Goal: Navigation & Orientation: Understand site structure

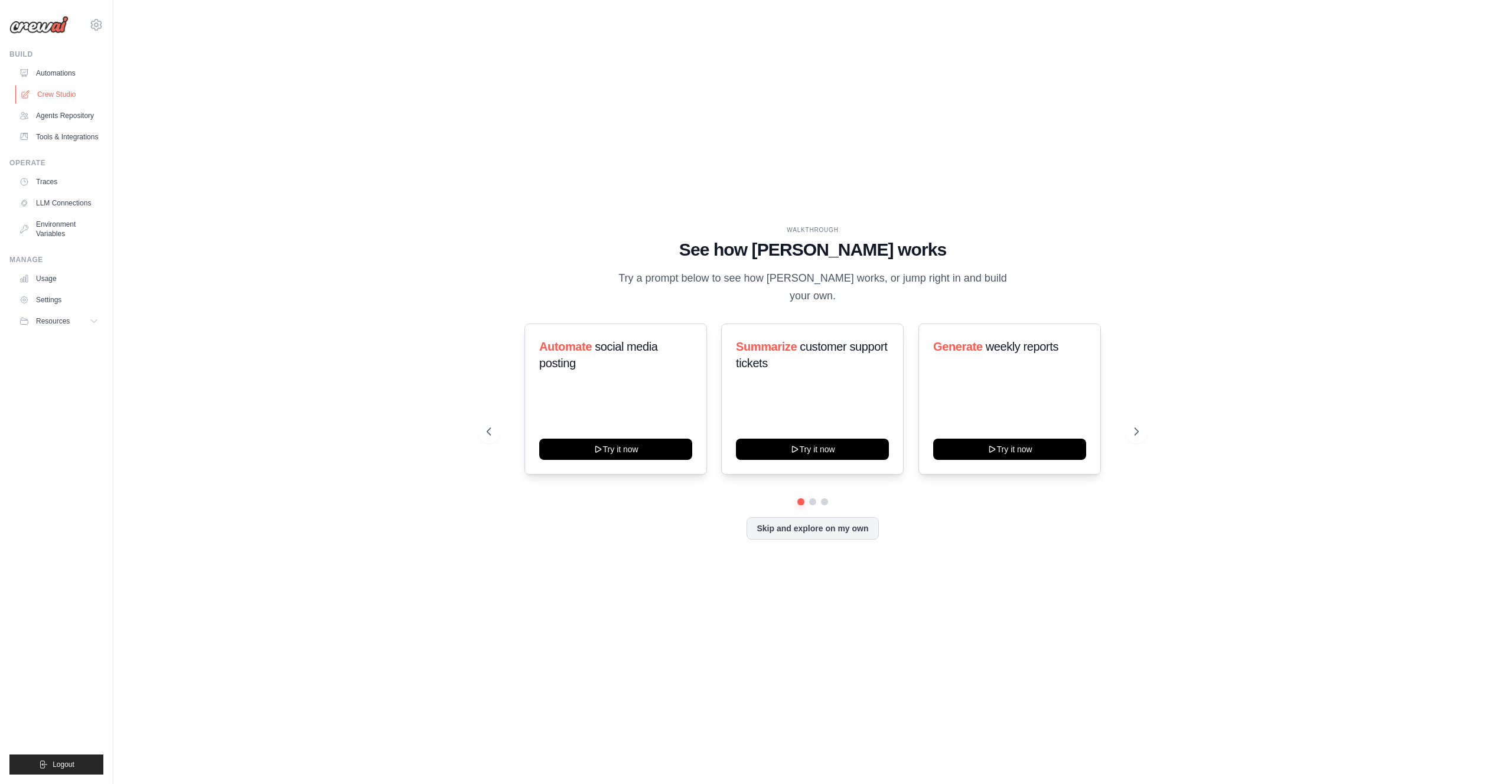
click at [69, 89] on link "Crew Studio" at bounding box center [60, 95] width 89 height 19
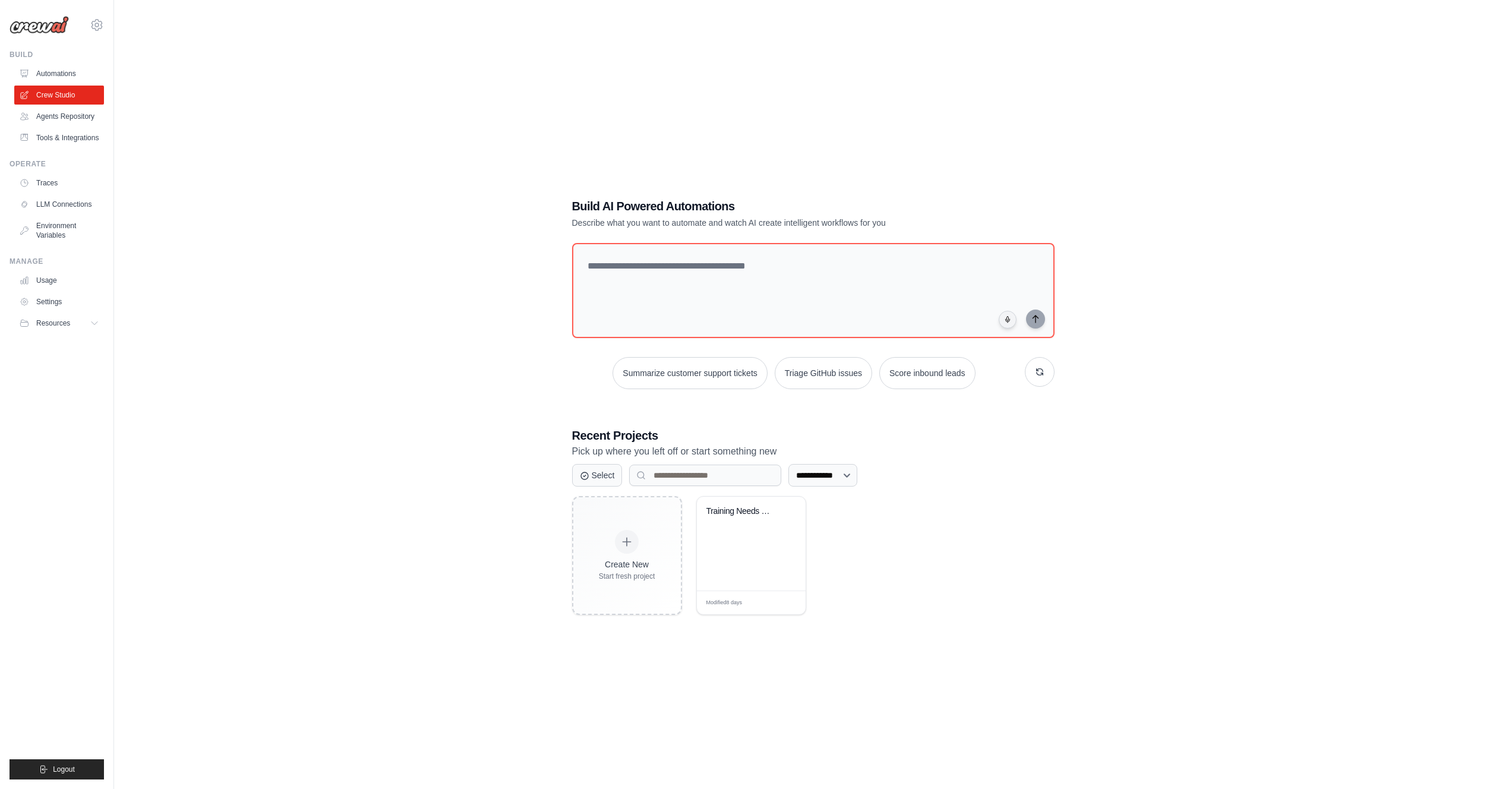
click at [72, 69] on link "Automations" at bounding box center [58, 73] width 90 height 19
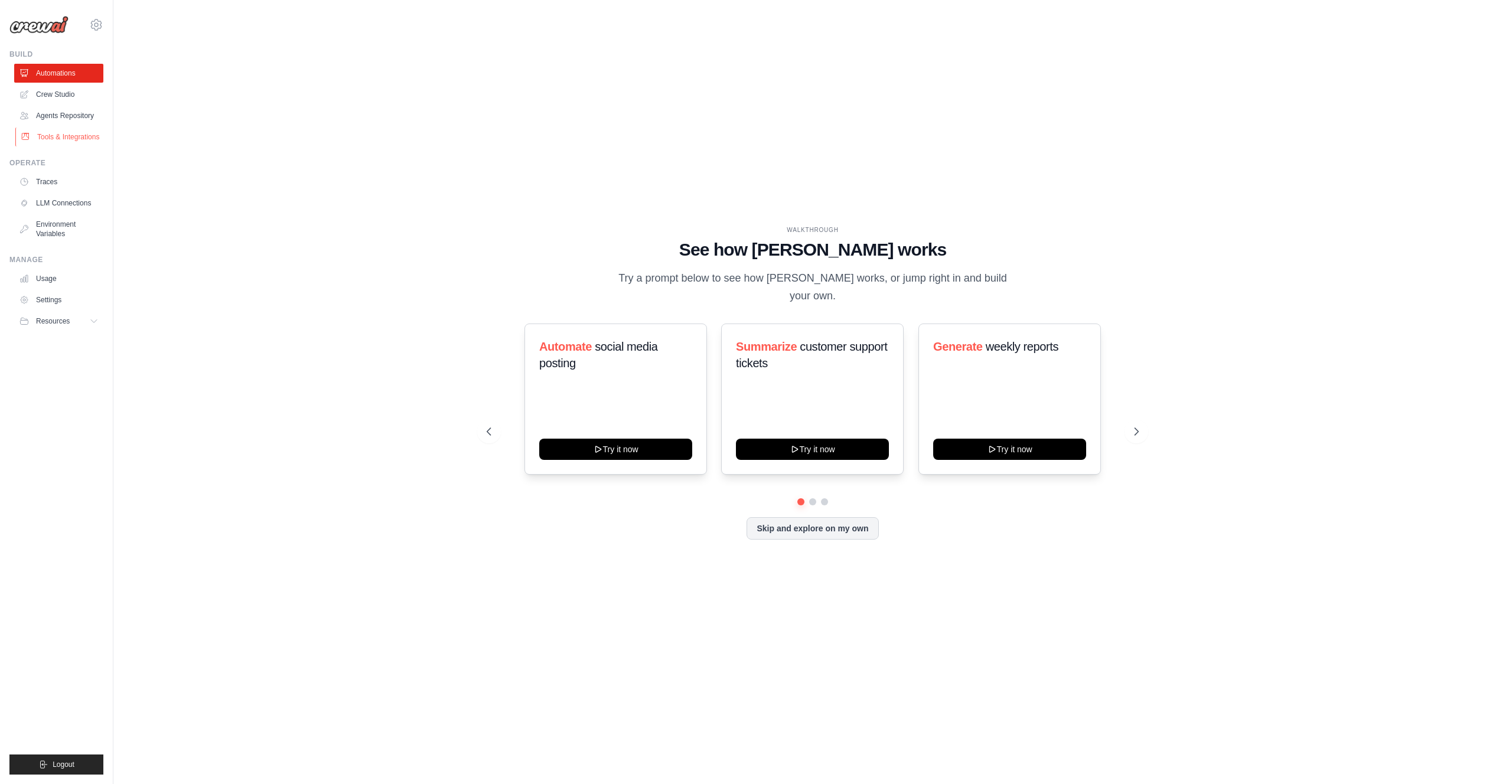
click at [72, 136] on link "Tools & Integrations" at bounding box center [60, 137] width 89 height 19
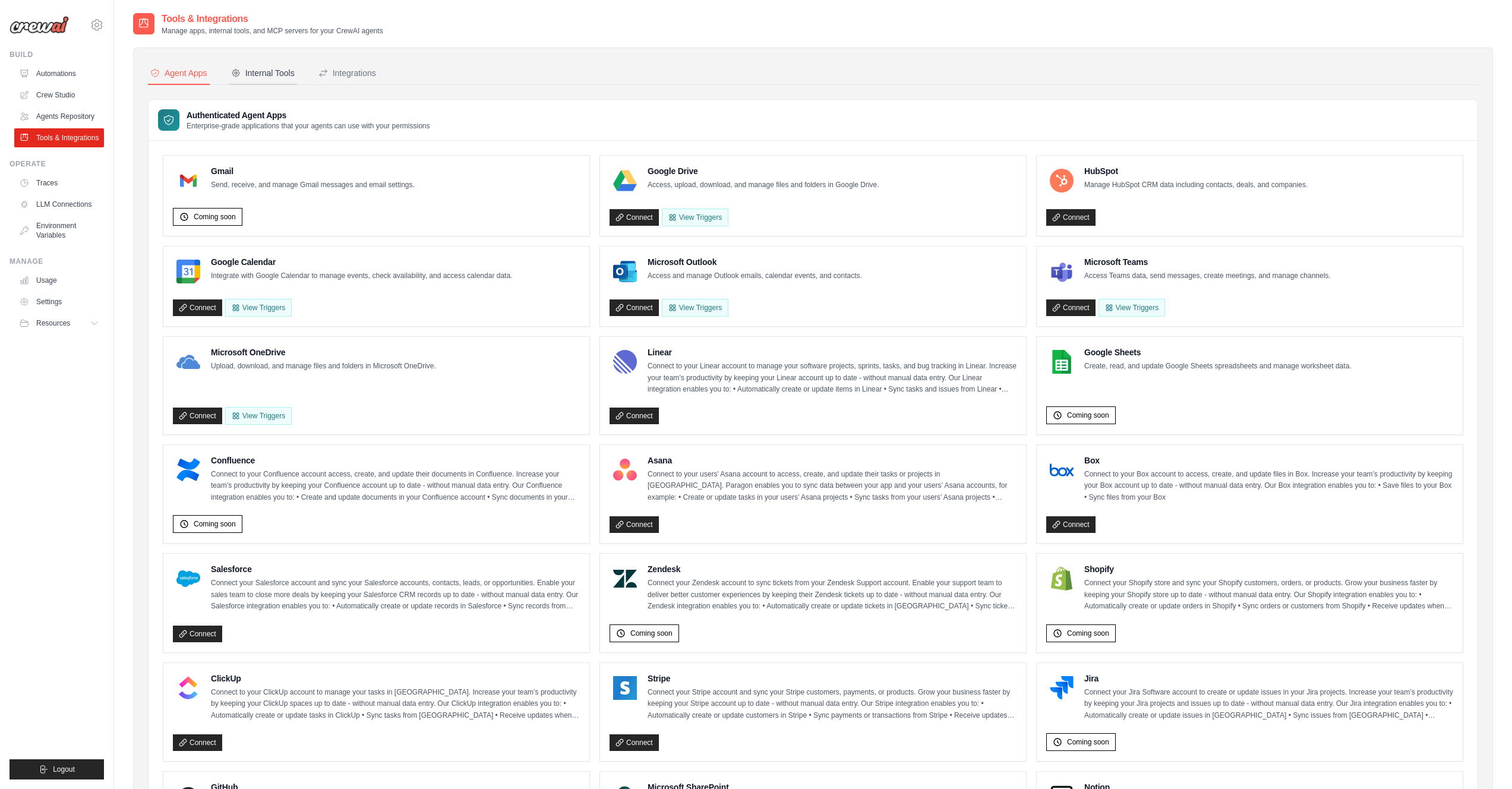
click at [286, 75] on div "Internal Tools" at bounding box center [263, 73] width 64 height 12
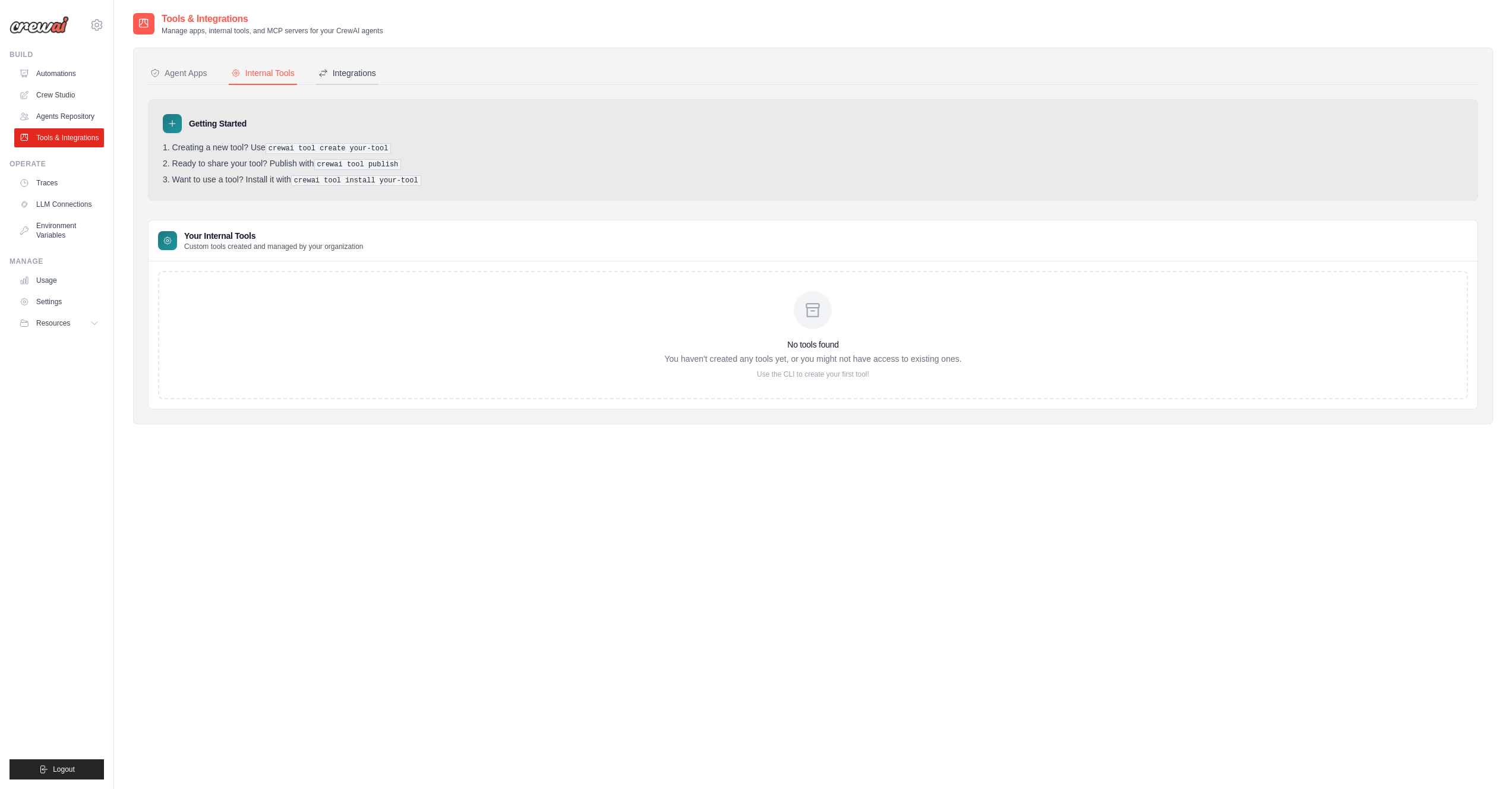
click at [370, 75] on div "Integrations" at bounding box center [347, 73] width 57 height 12
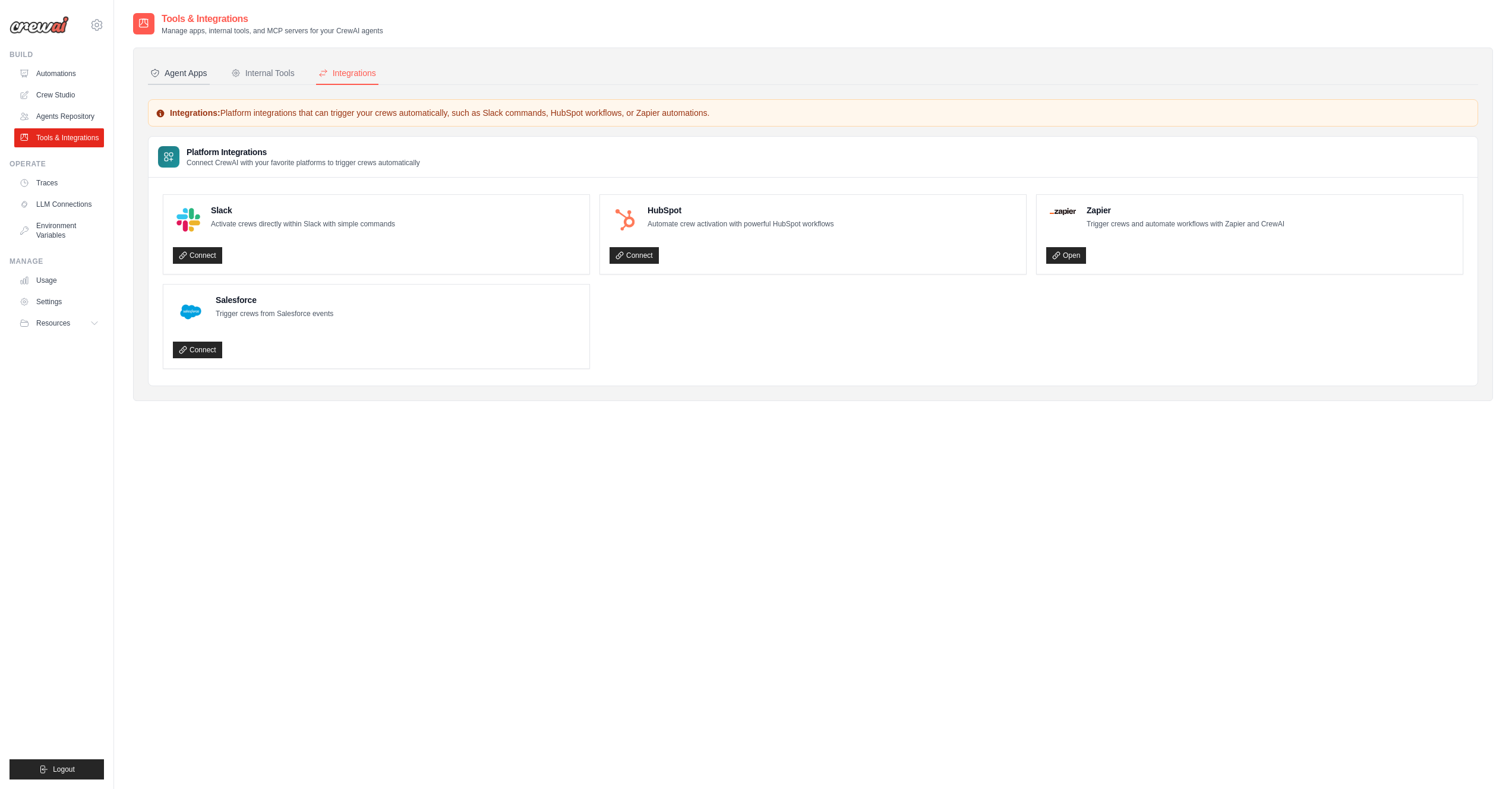
click at [193, 72] on div "Agent Apps" at bounding box center [179, 73] width 57 height 12
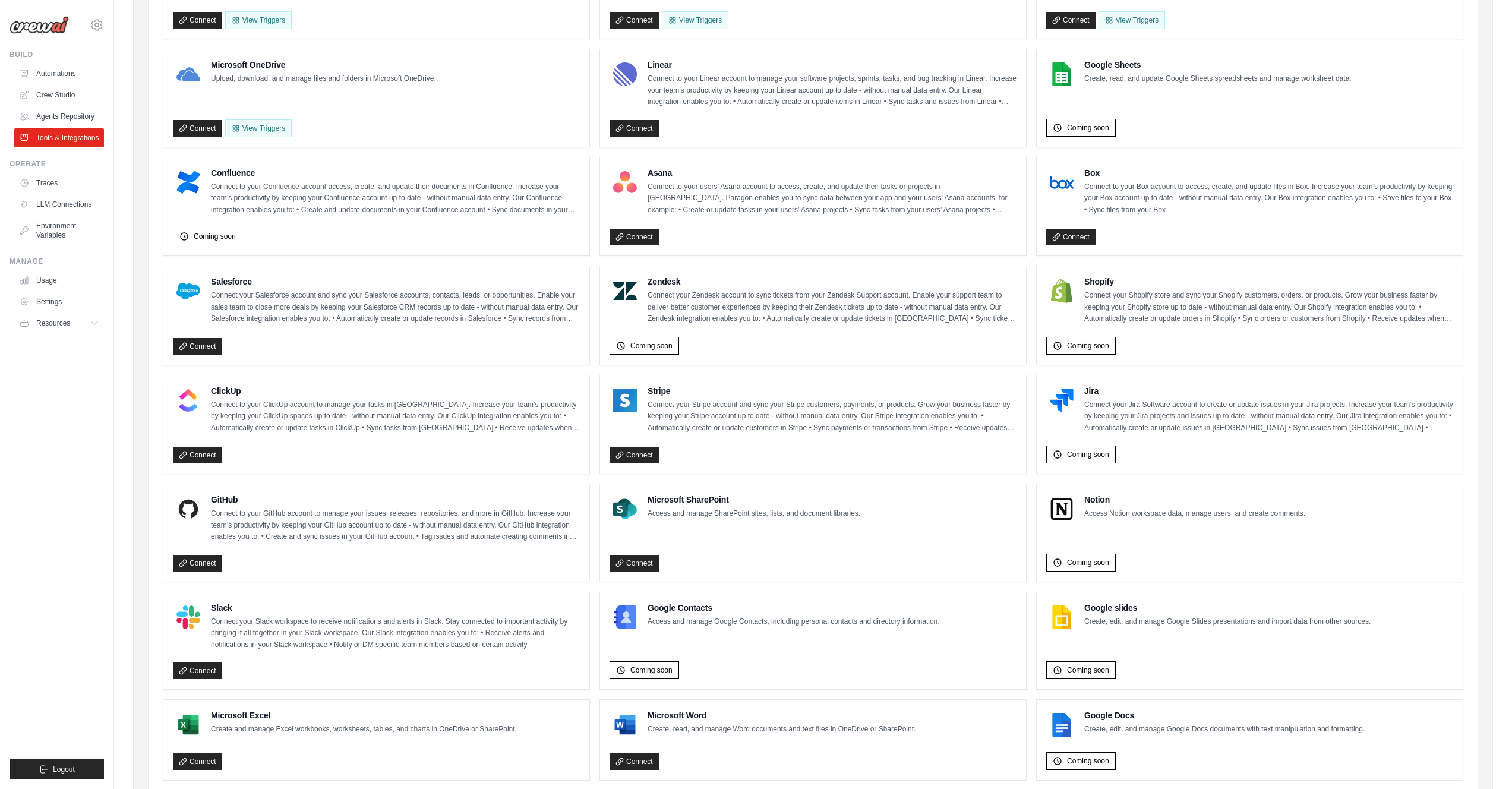
scroll to position [335, 0]
